Goal: Transaction & Acquisition: Purchase product/service

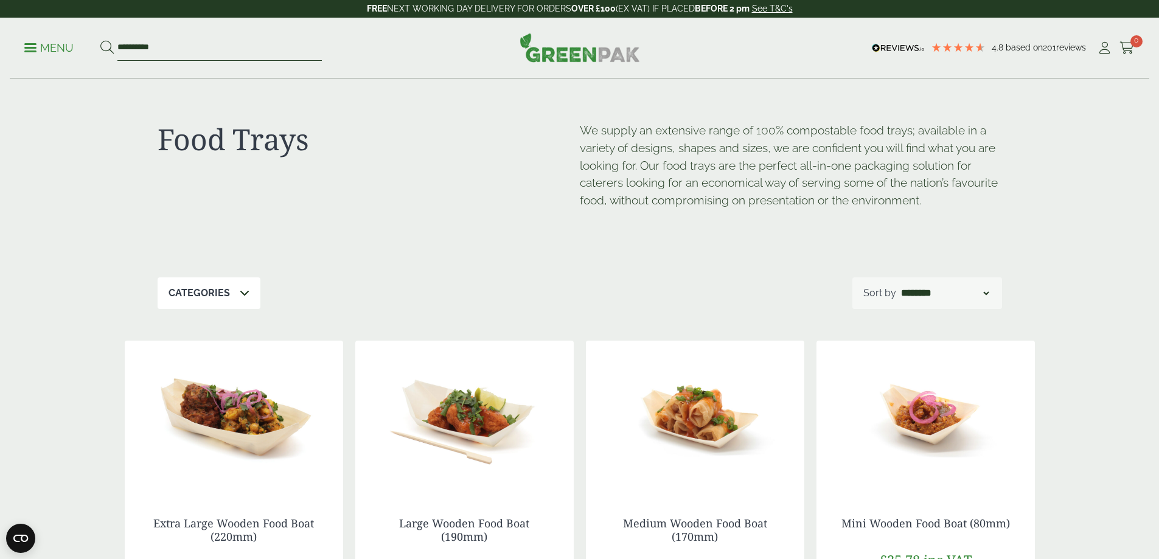
drag, startPoint x: 170, startPoint y: 50, endPoint x: 96, endPoint y: 52, distance: 74.2
click at [97, 52] on ul "**********" at bounding box center [172, 48] width 297 height 26
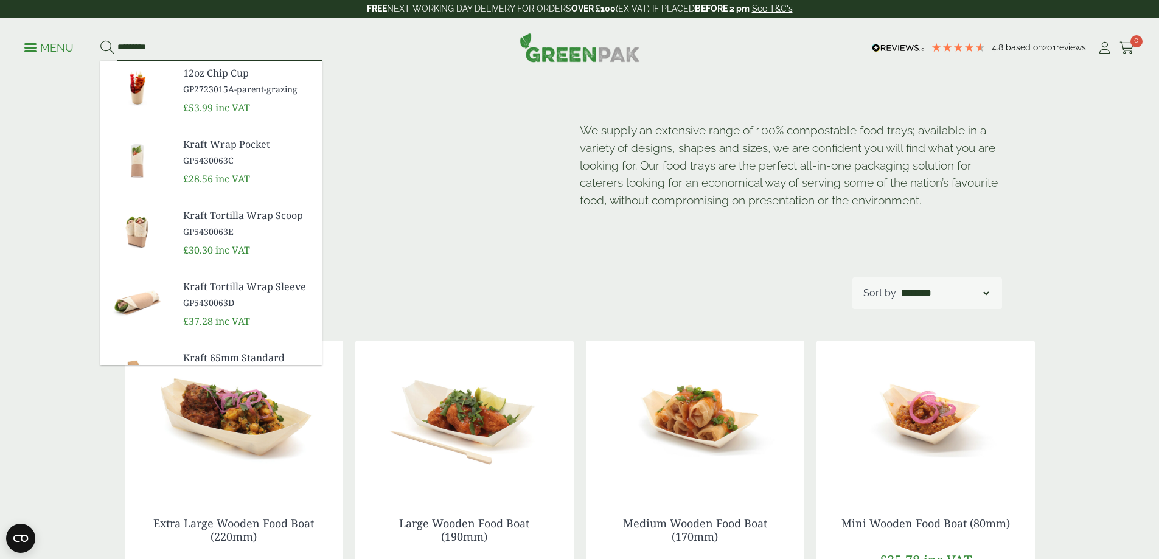
type input "********"
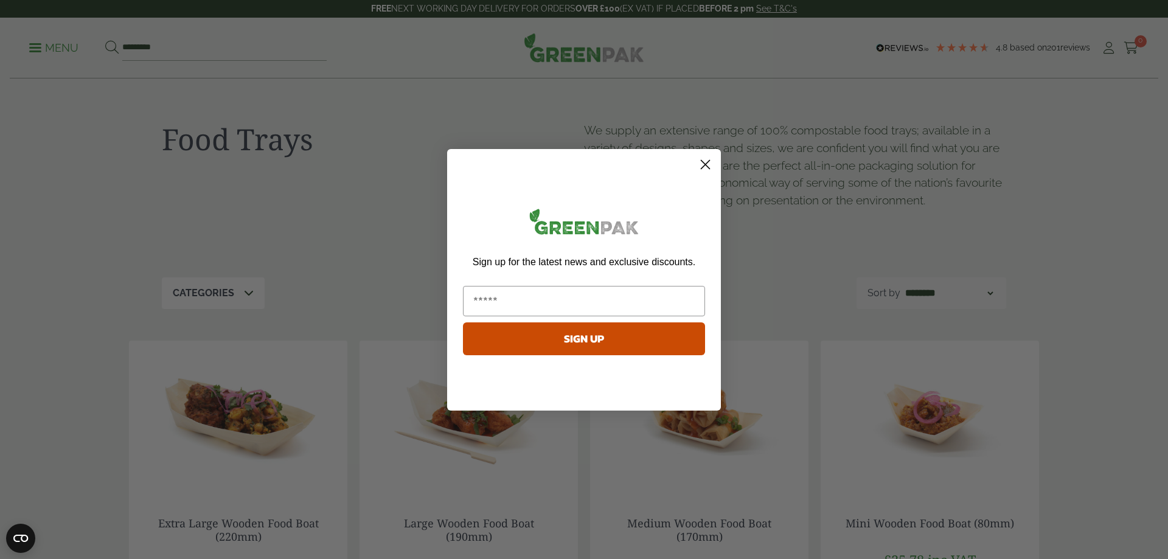
click at [699, 164] on circle "Close dialog" at bounding box center [705, 164] width 20 height 20
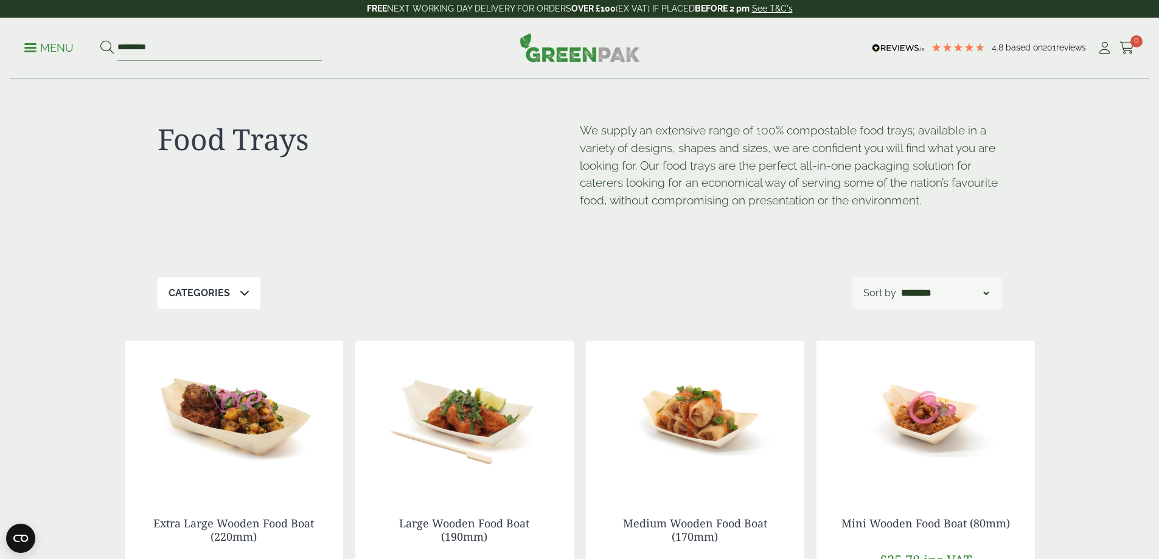
click at [40, 50] on link "Menu" at bounding box center [48, 47] width 49 height 12
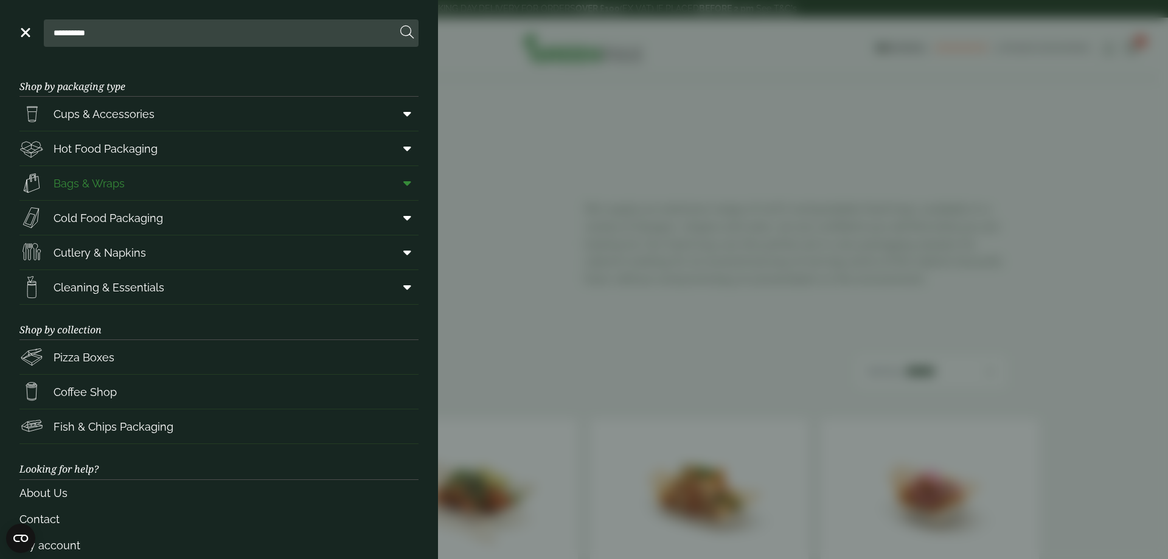
click at [266, 188] on link "Bags & Wraps" at bounding box center [218, 183] width 399 height 34
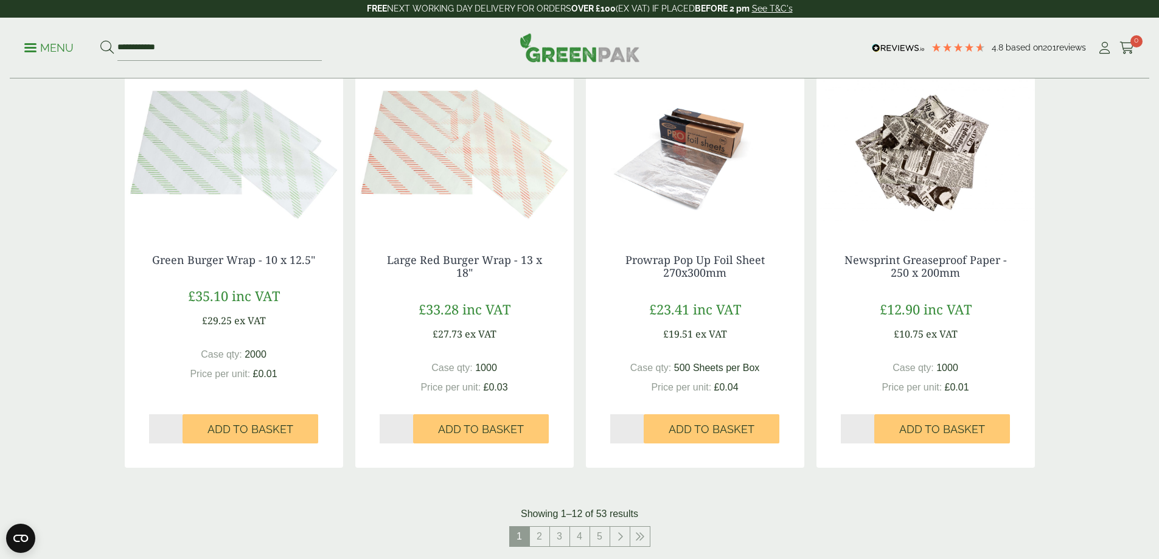
scroll to position [1277, 0]
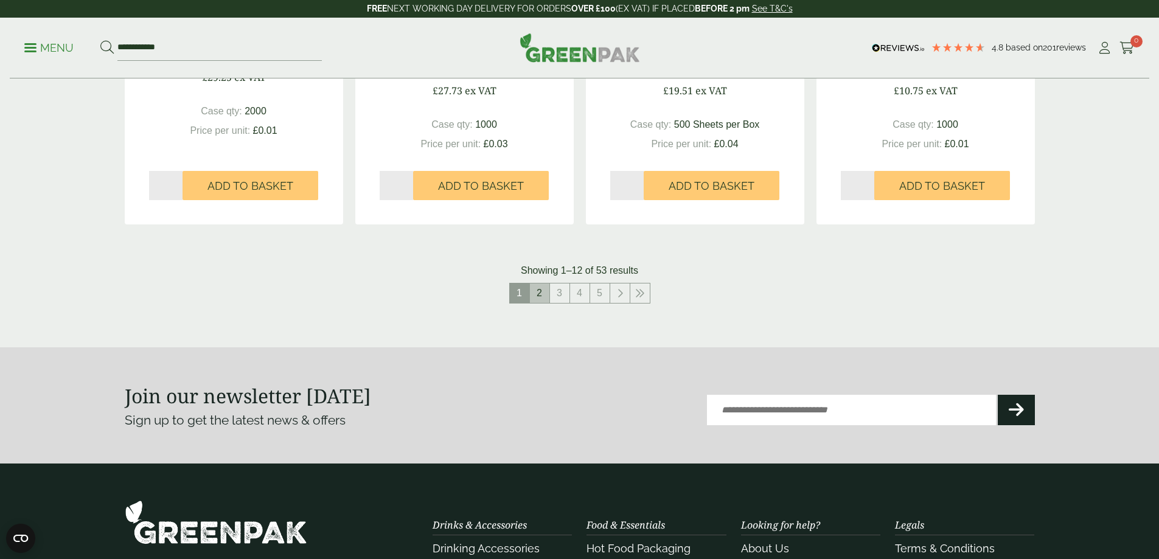
click at [533, 292] on link "2" at bounding box center [539, 292] width 19 height 19
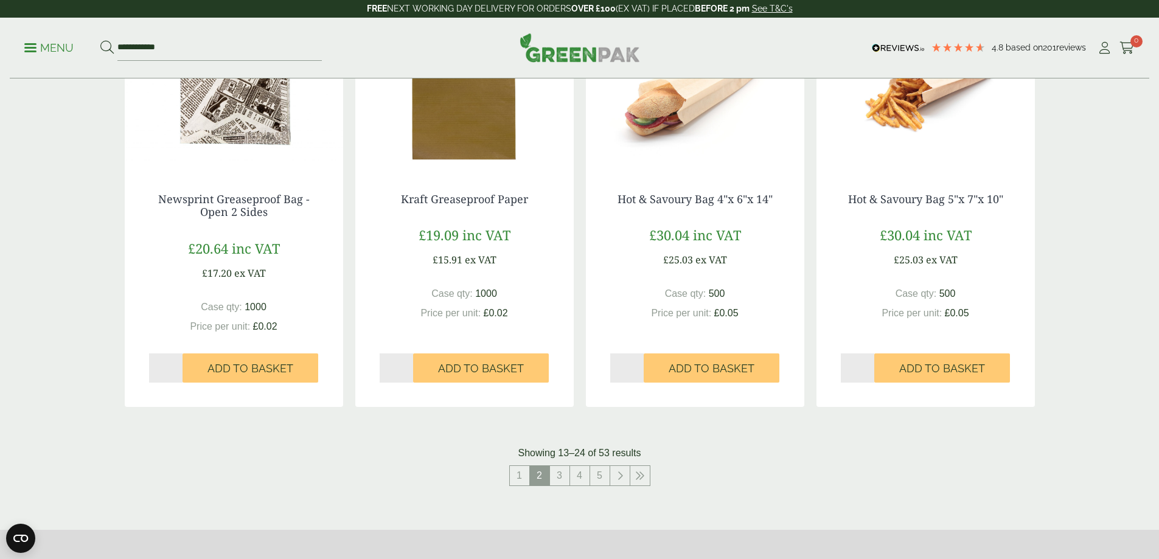
scroll to position [1034, 0]
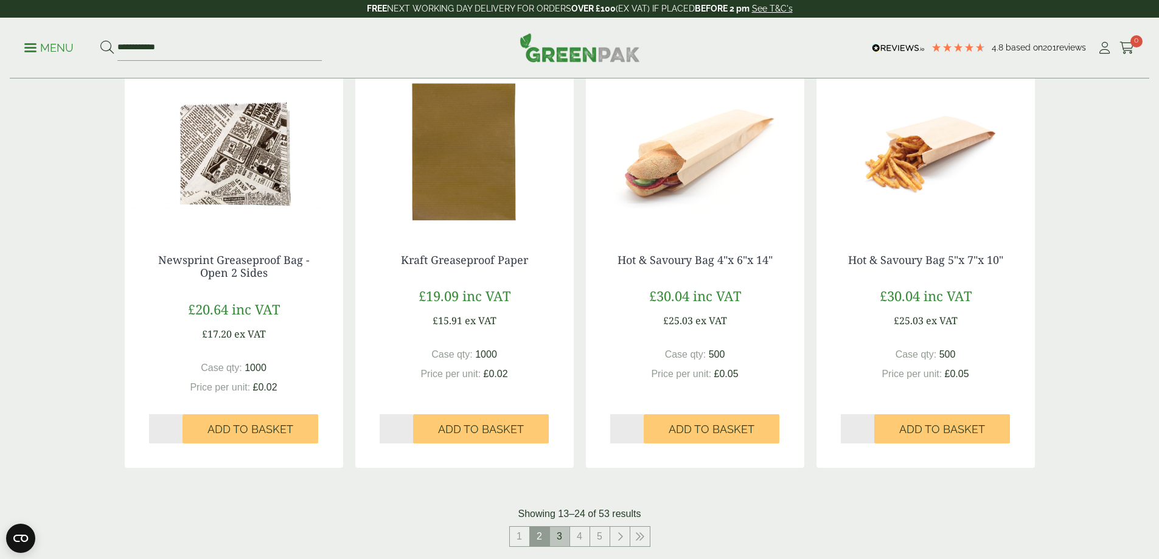
click at [559, 540] on link "3" at bounding box center [559, 536] width 19 height 19
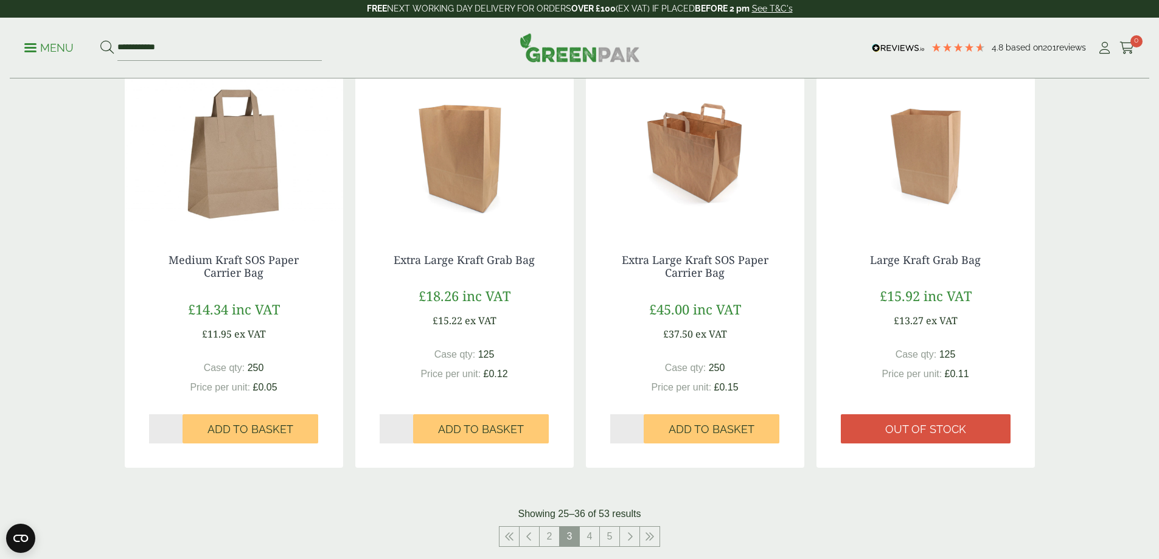
scroll to position [1156, 0]
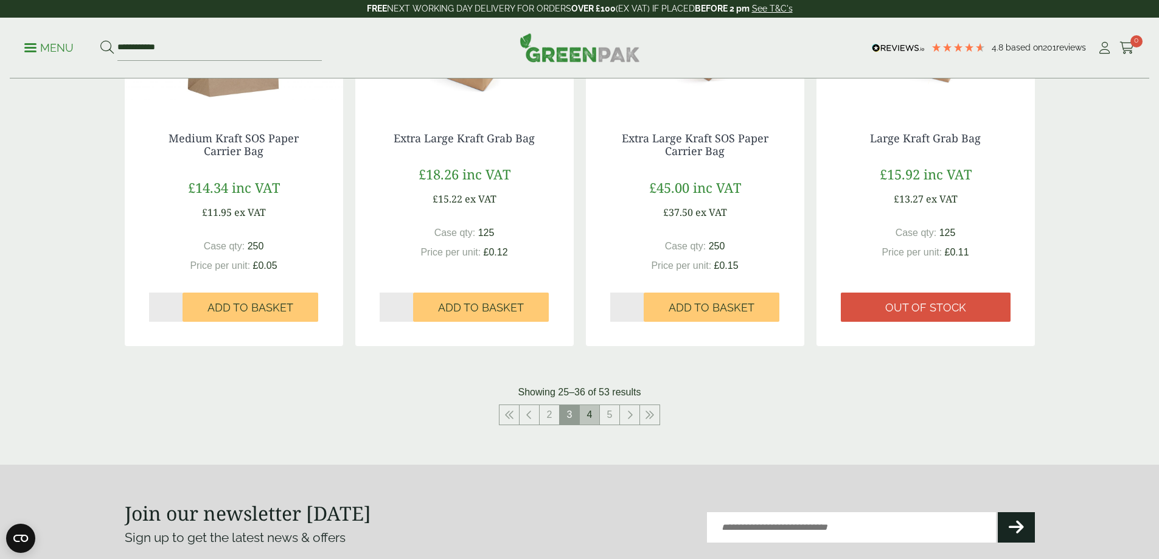
click at [592, 413] on link "4" at bounding box center [589, 414] width 19 height 19
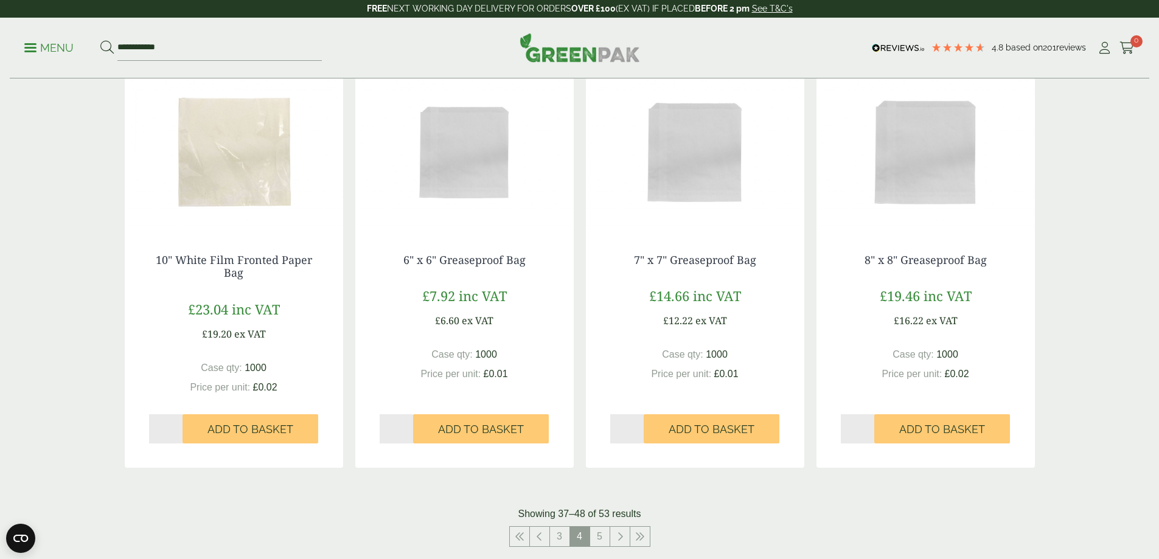
scroll to position [1156, 0]
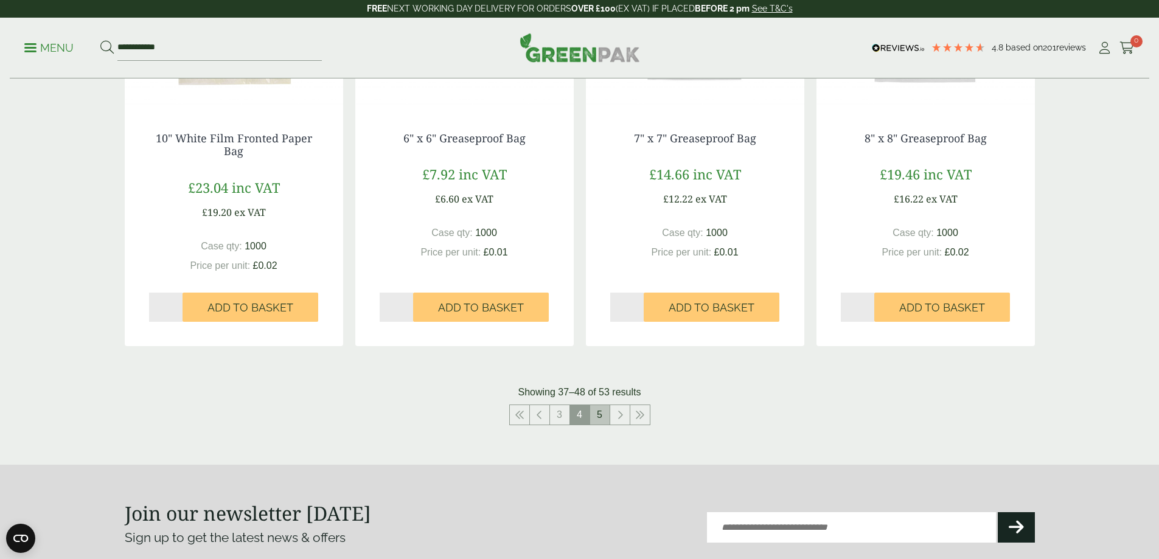
click at [601, 419] on link "5" at bounding box center [599, 414] width 19 height 19
